Goal: Obtain resource: Download file/media

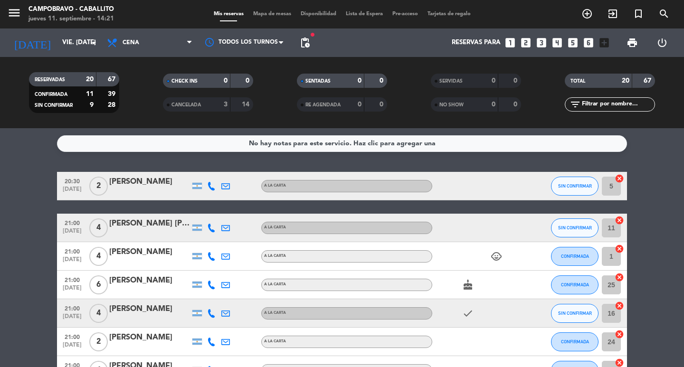
scroll to position [190, 0]
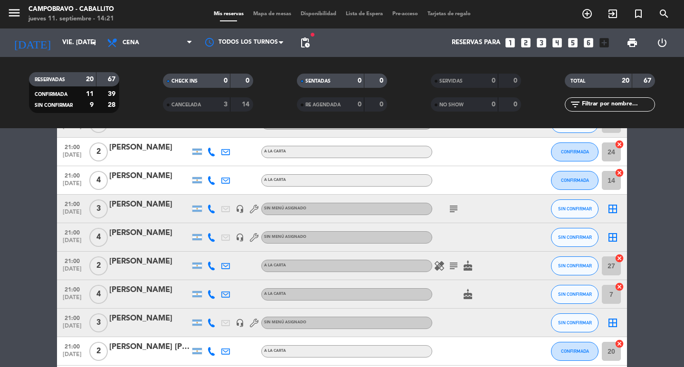
click at [59, 44] on input "vie. [DATE]" at bounding box center [99, 42] width 84 height 17
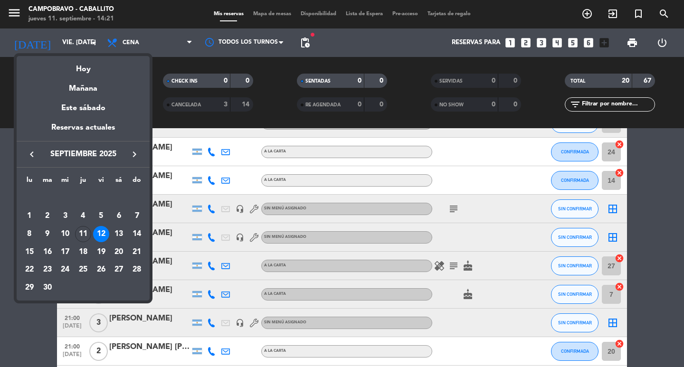
drag, startPoint x: 86, startPoint y: 73, endPoint x: 102, endPoint y: 74, distance: 16.7
click at [86, 74] on div "Hoy" at bounding box center [83, 65] width 133 height 19
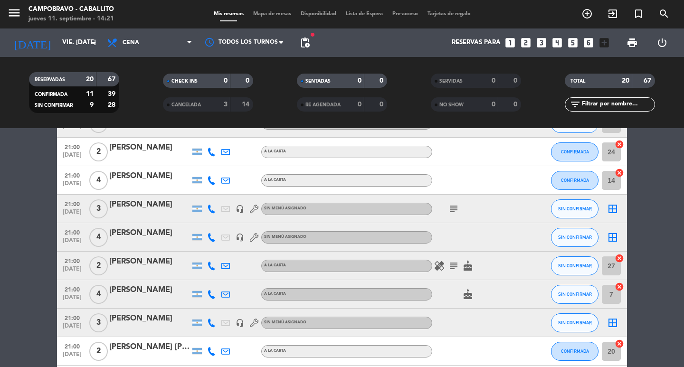
type input "[DEMOGRAPHIC_DATA] [DATE]"
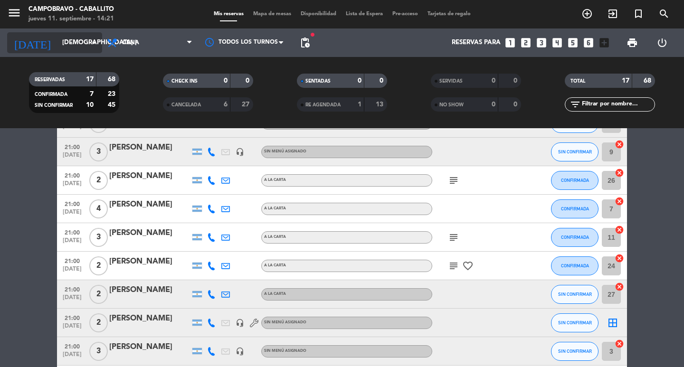
click at [63, 45] on input "[DEMOGRAPHIC_DATA] [DATE]" at bounding box center [99, 42] width 84 height 17
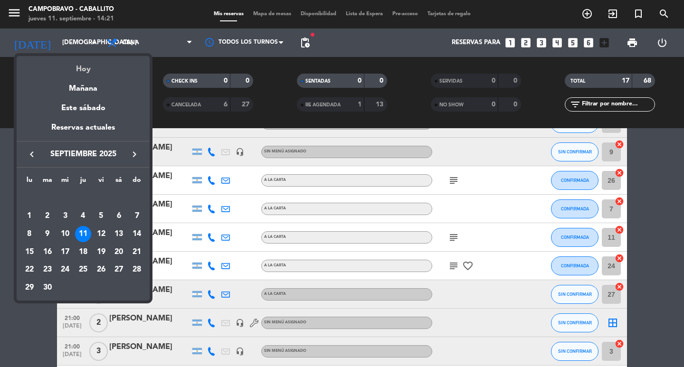
click at [75, 71] on div "Hoy" at bounding box center [83, 65] width 133 height 19
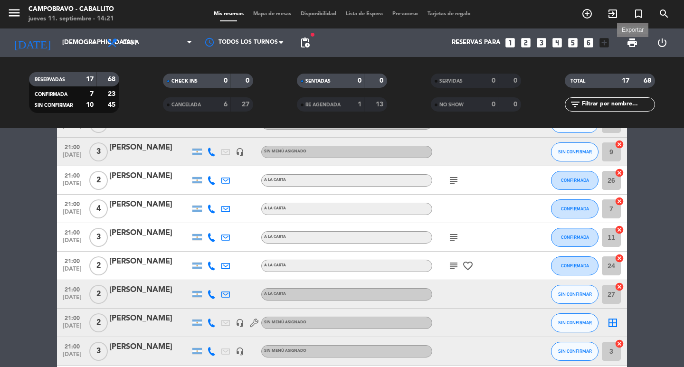
click at [634, 44] on span "print" at bounding box center [632, 42] width 11 height 11
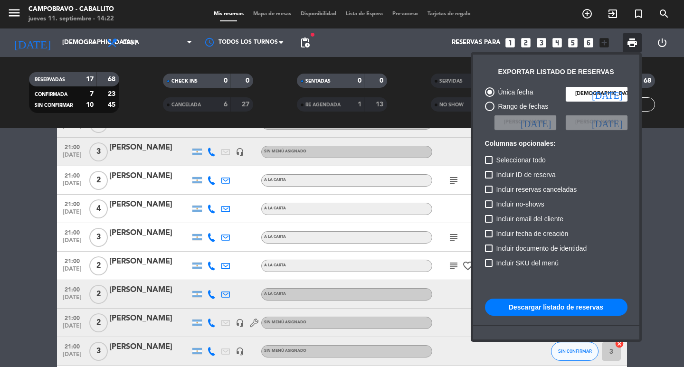
click at [562, 305] on button "Descargar listado de reservas" at bounding box center [556, 307] width 143 height 17
click at [664, 170] on div at bounding box center [342, 183] width 684 height 367
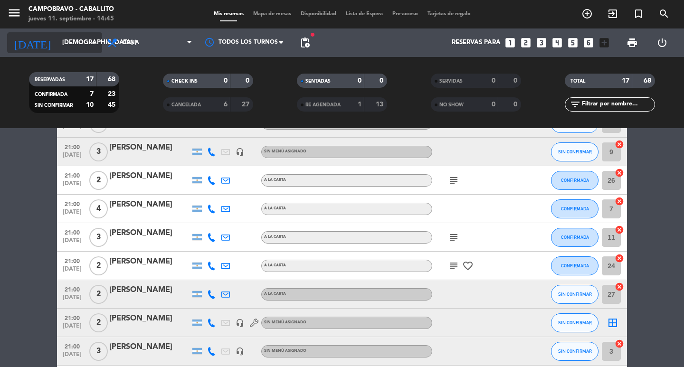
click at [57, 41] on input "[DEMOGRAPHIC_DATA] [DATE]" at bounding box center [99, 42] width 84 height 17
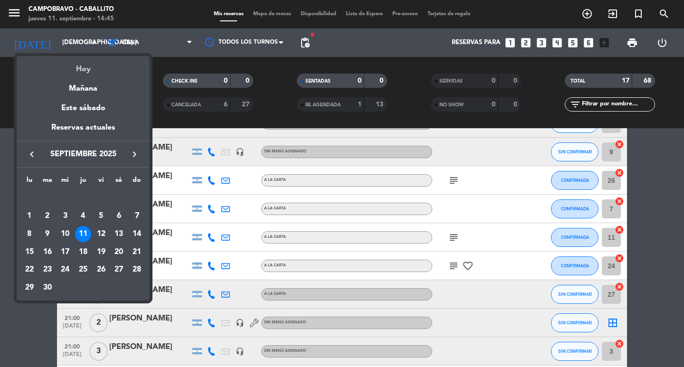
click at [87, 62] on div "Hoy" at bounding box center [83, 65] width 133 height 19
